Goal: Find specific page/section: Find specific page/section

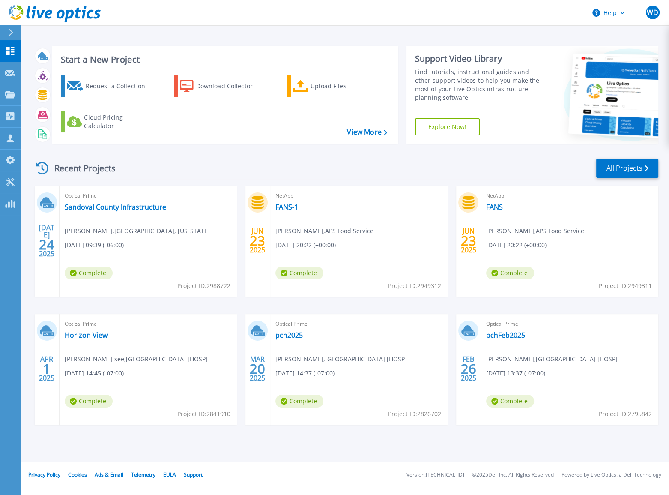
click at [39, 165] on icon at bounding box center [42, 168] width 12 height 12
click at [46, 167] on icon at bounding box center [42, 168] width 12 height 12
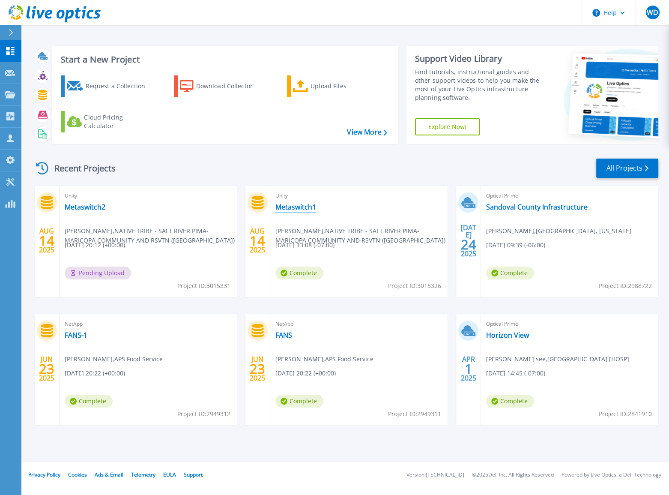
click at [305, 209] on link "Metaswitch1" at bounding box center [295, 207] width 41 height 9
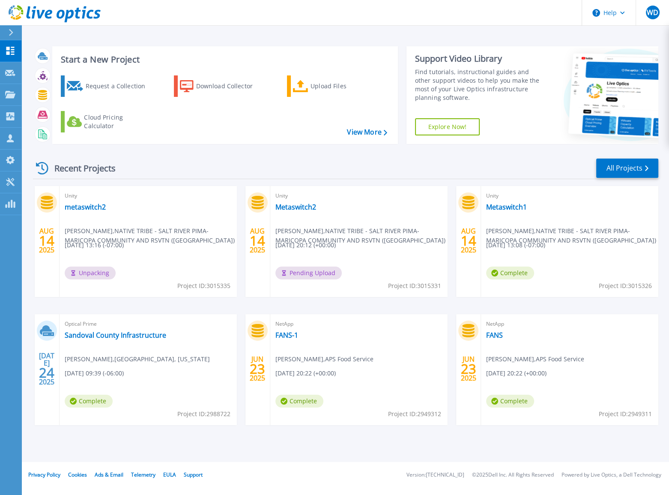
click at [318, 163] on div "Recent Projects All Projects" at bounding box center [345, 168] width 625 height 21
click at [156, 151] on div "Recent Projects All Projects [DATE] Unity metaswitch2 [PERSON_NAME] , NATIVE TR…" at bounding box center [345, 300] width 625 height 298
click at [83, 209] on link "metaswitch2" at bounding box center [85, 207] width 41 height 9
click at [497, 208] on link "Metaswitch1" at bounding box center [506, 207] width 41 height 9
